Goal: Information Seeking & Learning: Learn about a topic

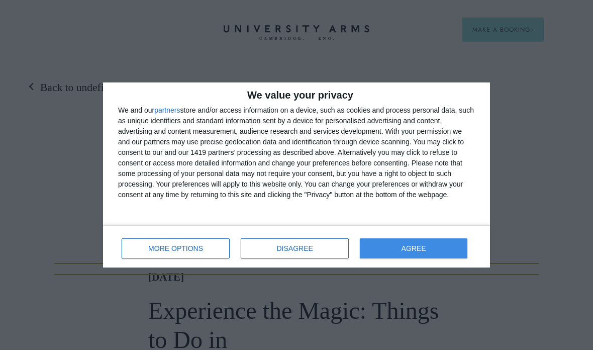
click at [414, 252] on button "AGREE" at bounding box center [414, 248] width 108 height 20
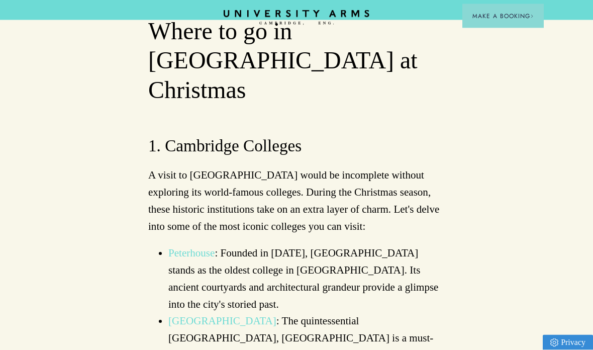
scroll to position [617, 0]
click at [245, 315] on link "King’s College Chapel" at bounding box center [222, 321] width 108 height 12
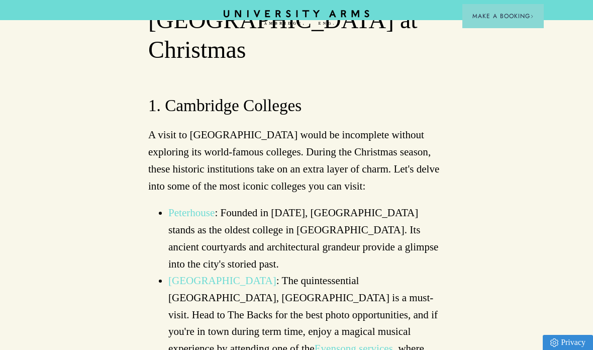
click at [208, 207] on link "Peterhouse" at bounding box center [191, 213] width 46 height 12
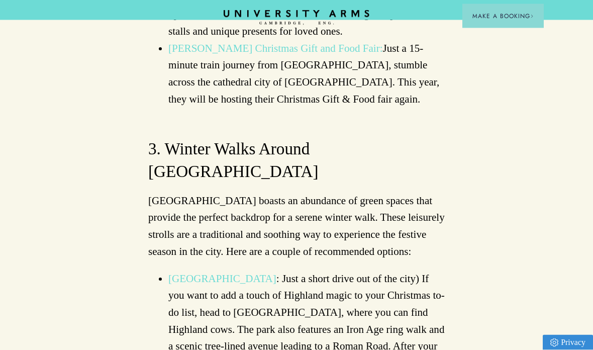
scroll to position [1318, 0]
click at [181, 272] on link "Wandlebury Country Park" at bounding box center [222, 278] width 108 height 12
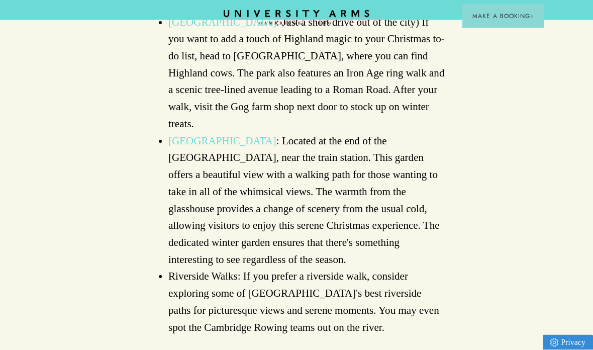
scroll to position [1574, 0]
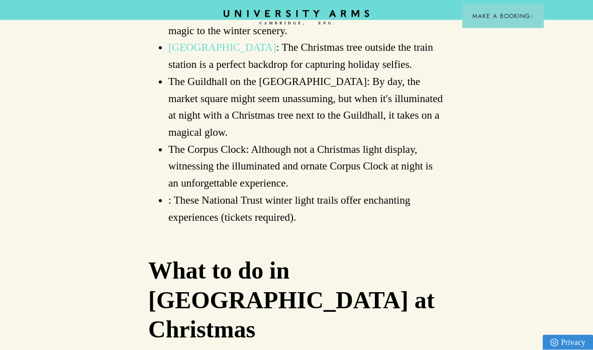
scroll to position [2268, 0]
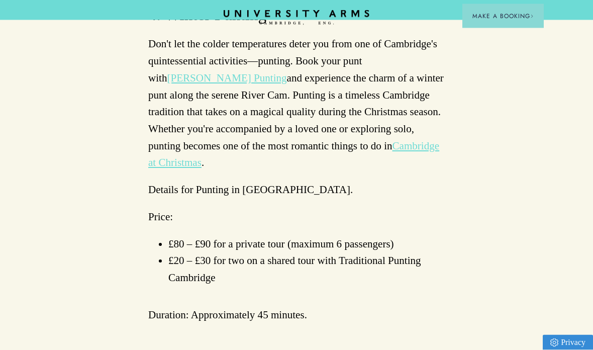
scroll to position [3338, 0]
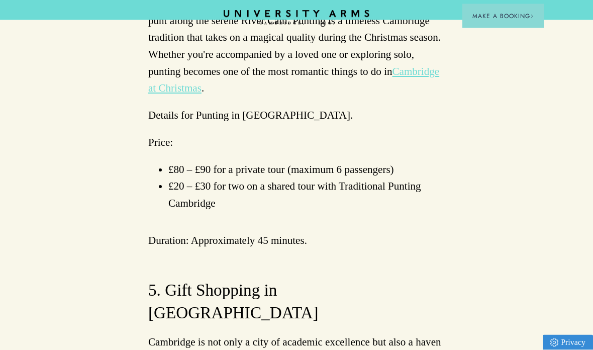
scroll to position [3411, 0]
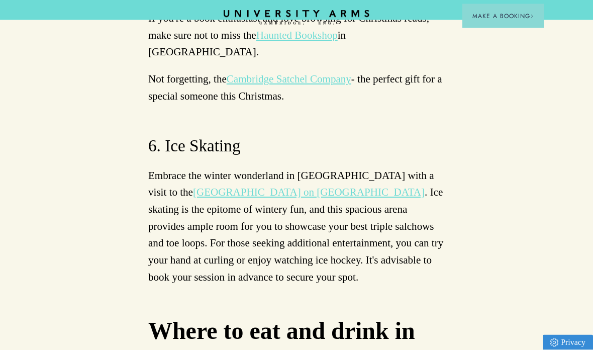
scroll to position [3992, 0]
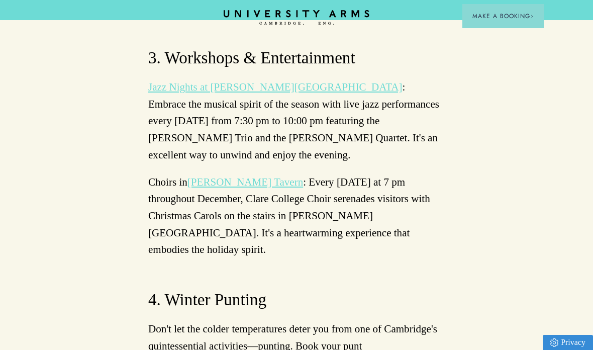
scroll to position [3049, 0]
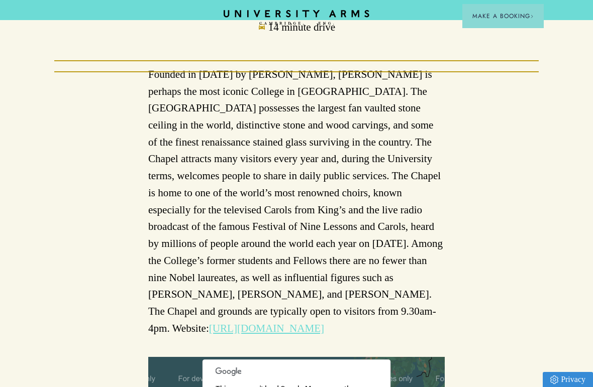
scroll to position [182, 0]
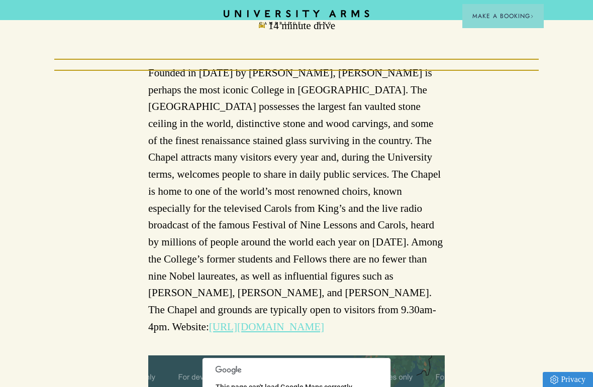
click at [314, 321] on link "[URL][DOMAIN_NAME]" at bounding box center [266, 327] width 115 height 12
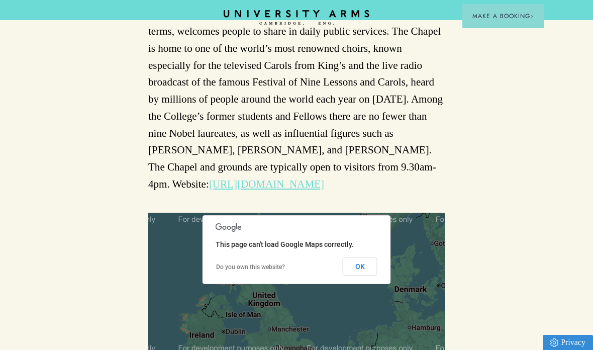
scroll to position [325, 0]
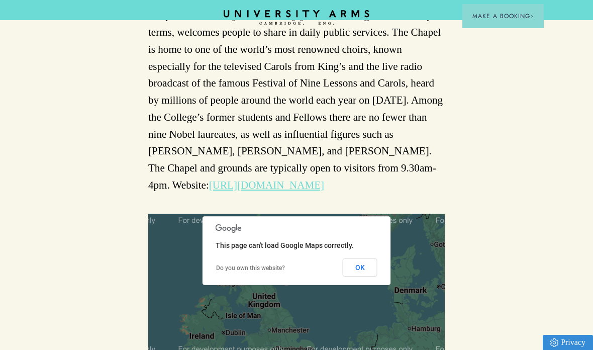
click at [312, 179] on link "[URL][DOMAIN_NAME]" at bounding box center [266, 185] width 115 height 12
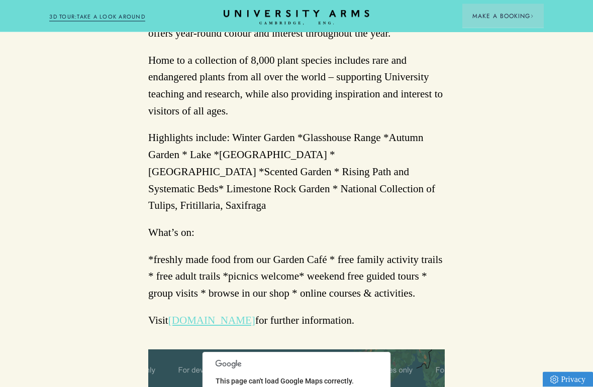
scroll to position [623, 0]
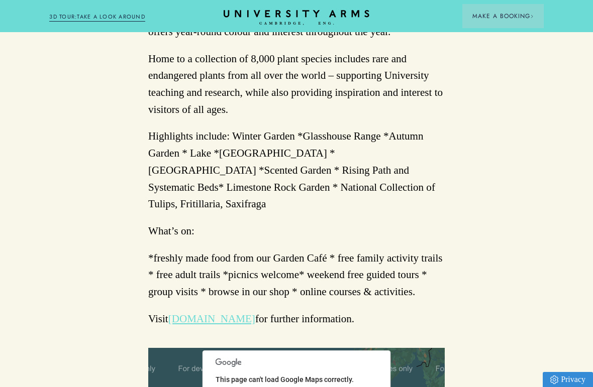
click at [337, 175] on p "Highlights include: Winter Garden *Glasshouse Range *Autumn Garden * Lake *Bee …" at bounding box center [296, 170] width 296 height 85
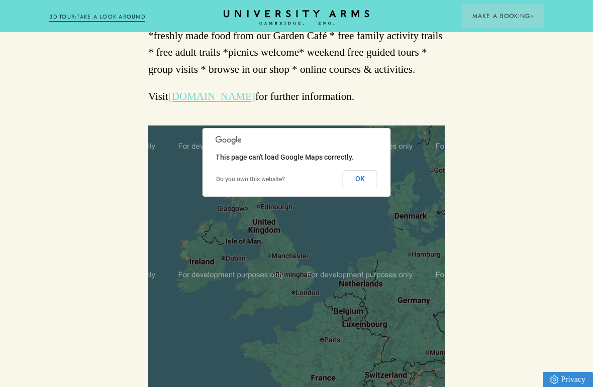
scroll to position [787, 0]
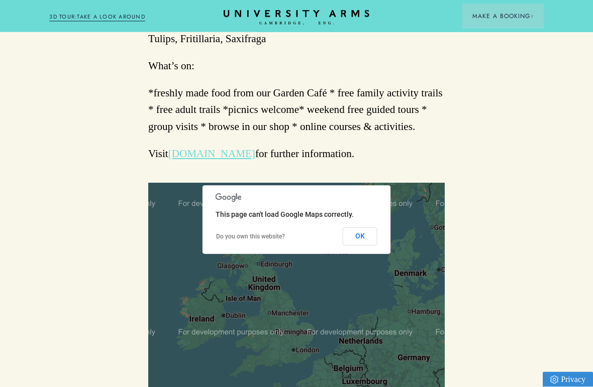
click at [203, 160] on link "www.botanic.cam.ac.uk" at bounding box center [211, 154] width 87 height 12
